Goal: Information Seeking & Learning: Learn about a topic

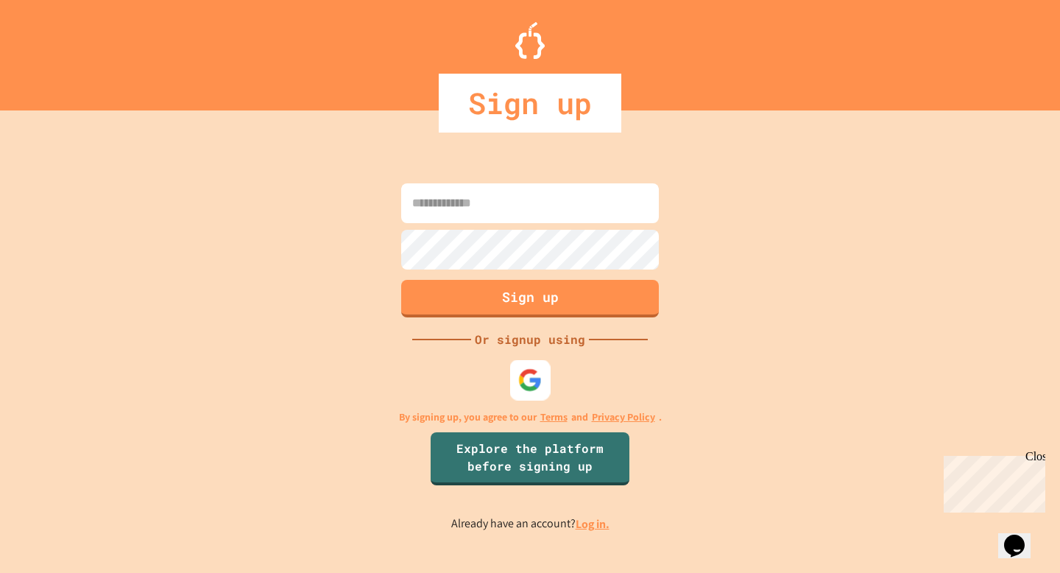
click at [523, 384] on img at bounding box center [530, 380] width 24 height 24
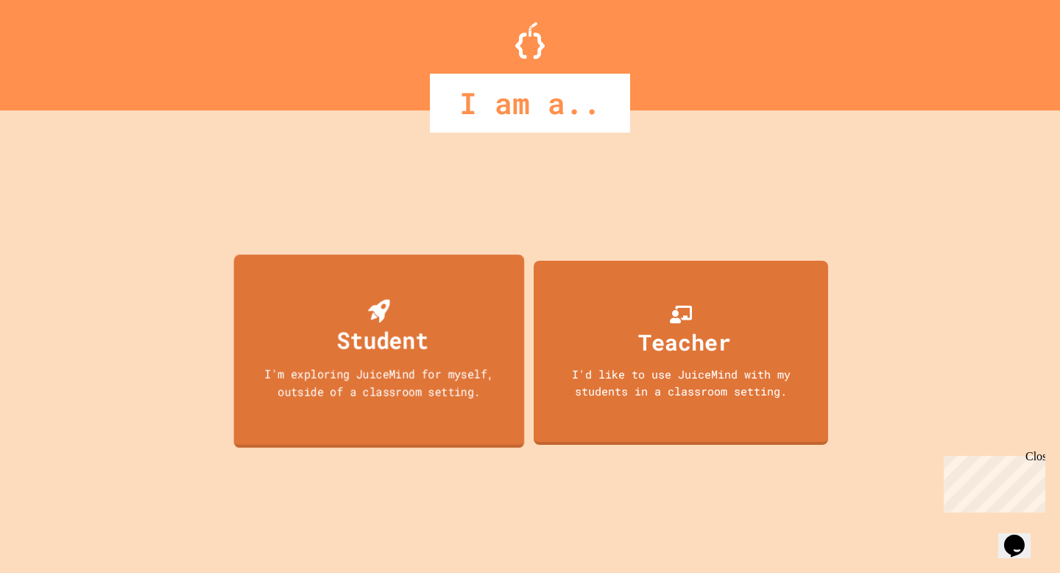
click at [414, 347] on div "Student" at bounding box center [382, 339] width 91 height 35
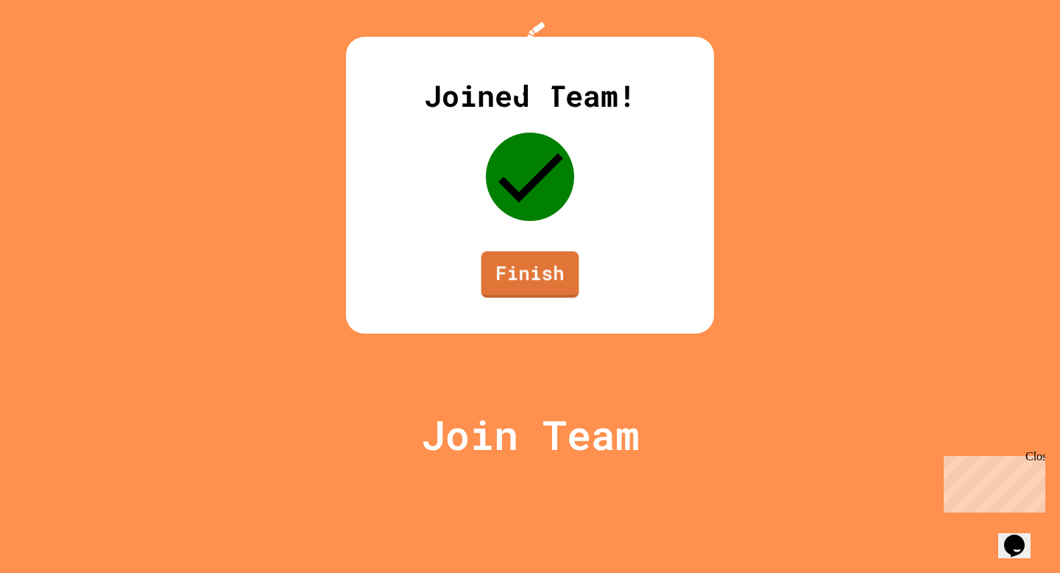
click at [554, 297] on link "Finish" at bounding box center [530, 274] width 98 height 46
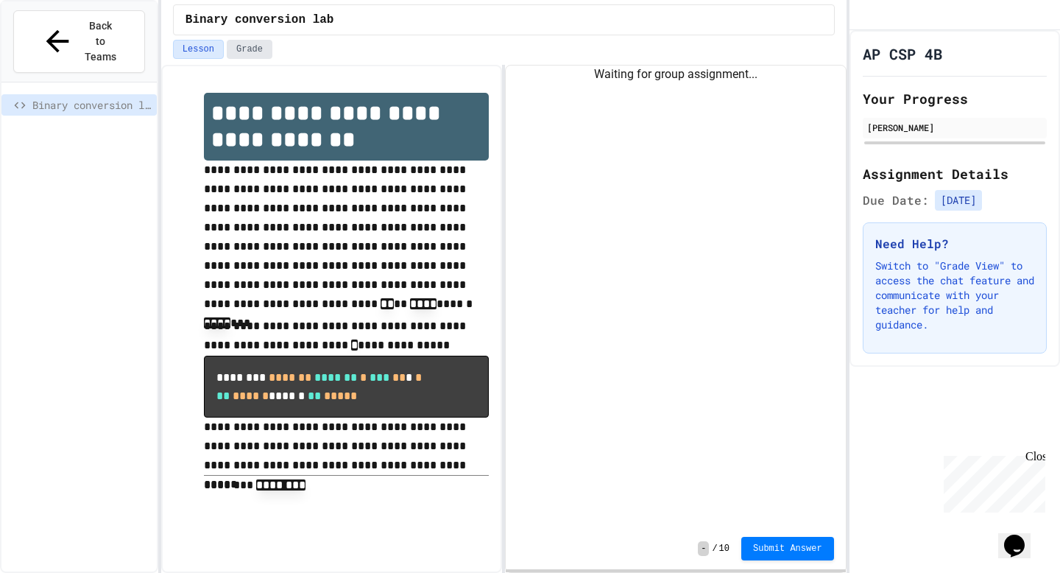
click at [253, 50] on button "Grade" at bounding box center [250, 49] width 46 height 19
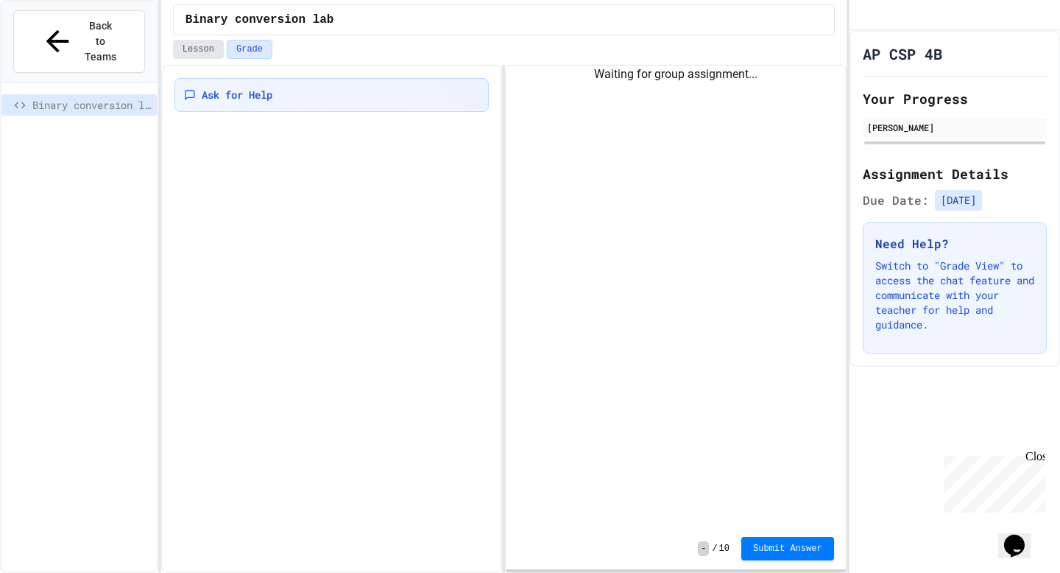
click at [204, 49] on button "Lesson" at bounding box center [198, 49] width 51 height 19
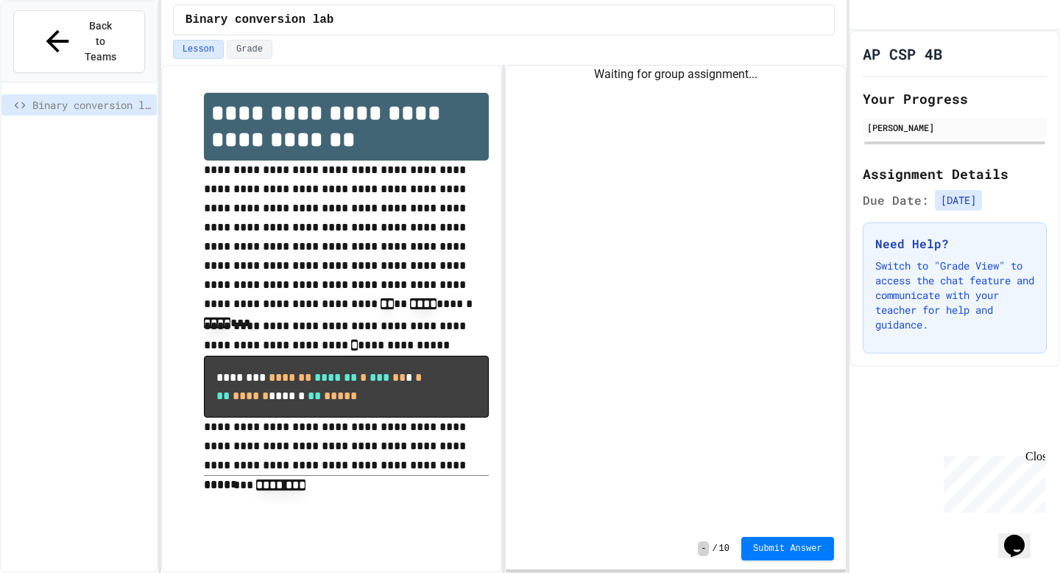
click at [595, 152] on div "Waiting for group assignment..." at bounding box center [675, 297] width 339 height 462
click at [954, 210] on span "[DATE]" at bounding box center [958, 200] width 47 height 21
click at [619, 178] on div "Waiting for group assignment..." at bounding box center [675, 297] width 339 height 462
click at [121, 97] on span "Binary conversion lab" at bounding box center [91, 104] width 118 height 15
click at [395, 410] on pre "******** ******* ******* * *** ** * * ** ****** ****** ** *****" at bounding box center [346, 385] width 285 height 61
